Goal: Task Accomplishment & Management: Use online tool/utility

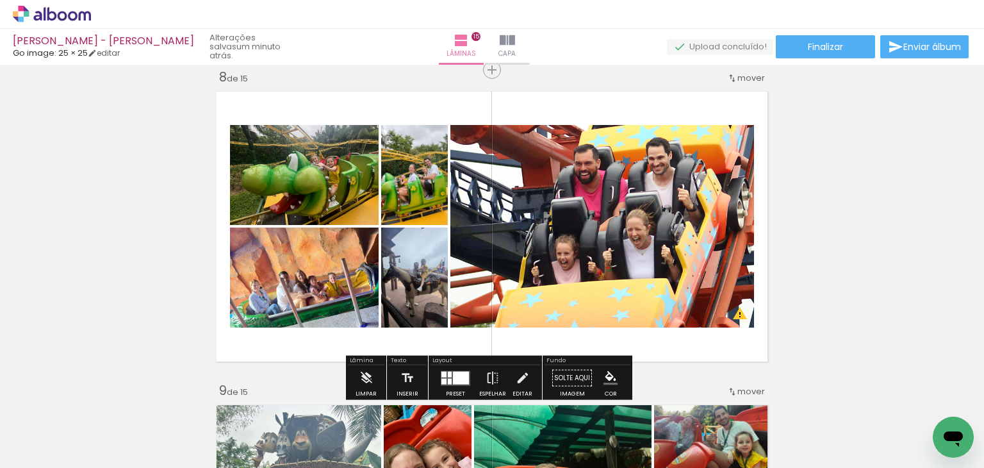
scroll to position [1716, 0]
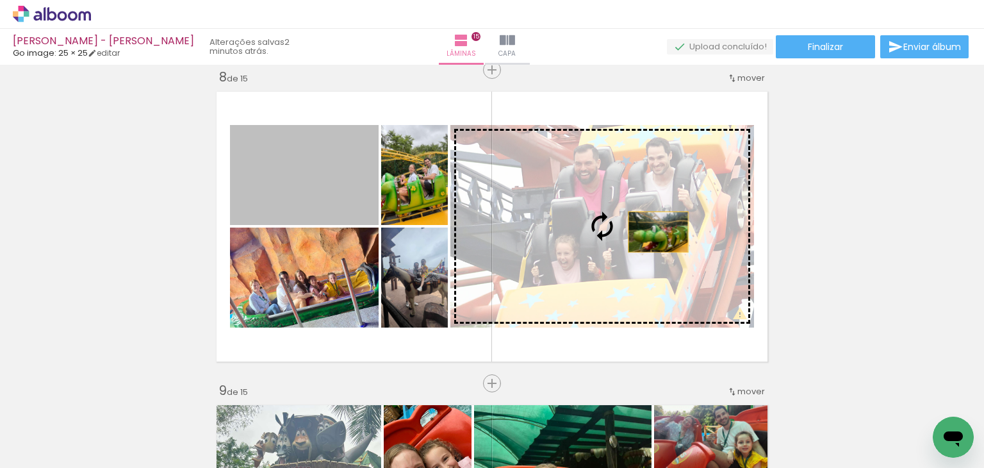
drag, startPoint x: 328, startPoint y: 207, endPoint x: 653, endPoint y: 231, distance: 326.2
click at [0, 0] on slot at bounding box center [0, 0] width 0 height 0
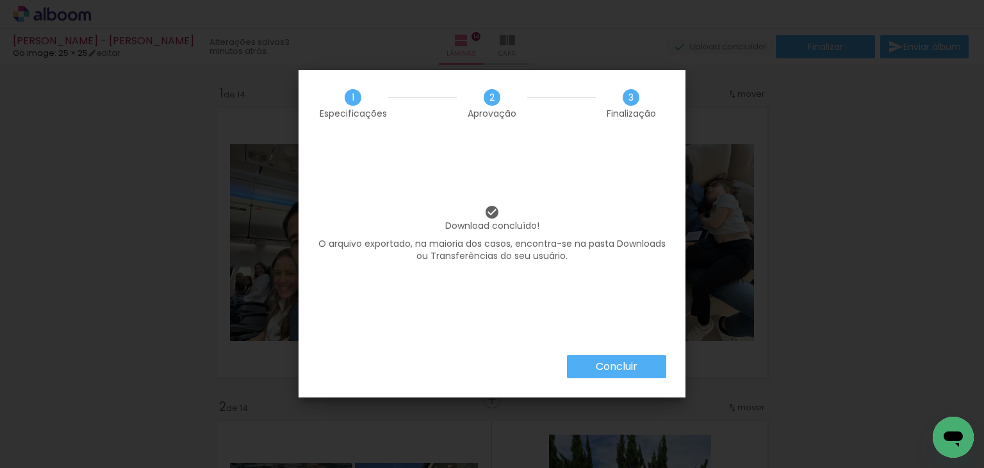
scroll to position [3907, 0]
